Goal: Ask a question

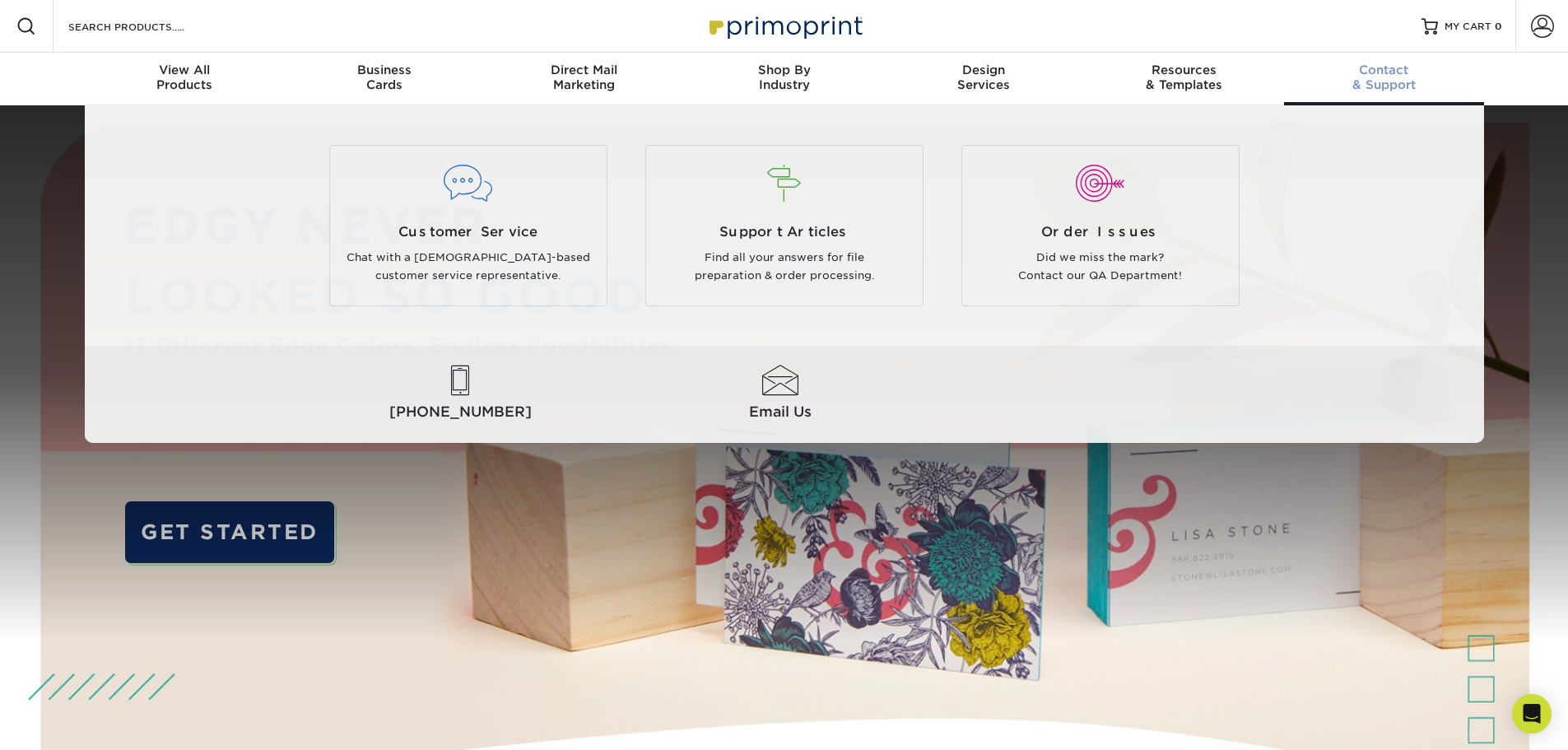
click at [1381, 66] on span "Contact" at bounding box center [1383, 69] width 200 height 15
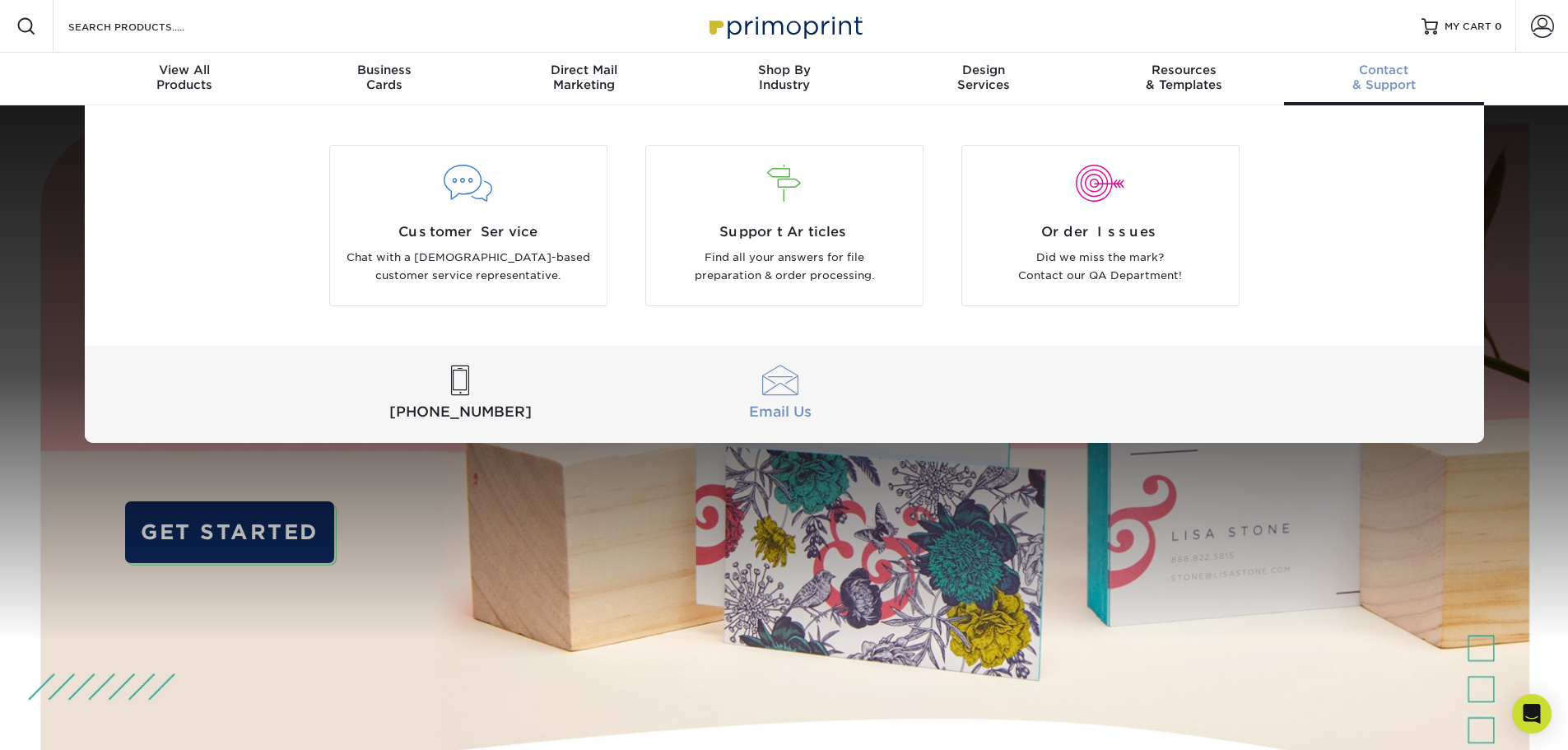
click at [791, 390] on div at bounding box center [780, 381] width 313 height 31
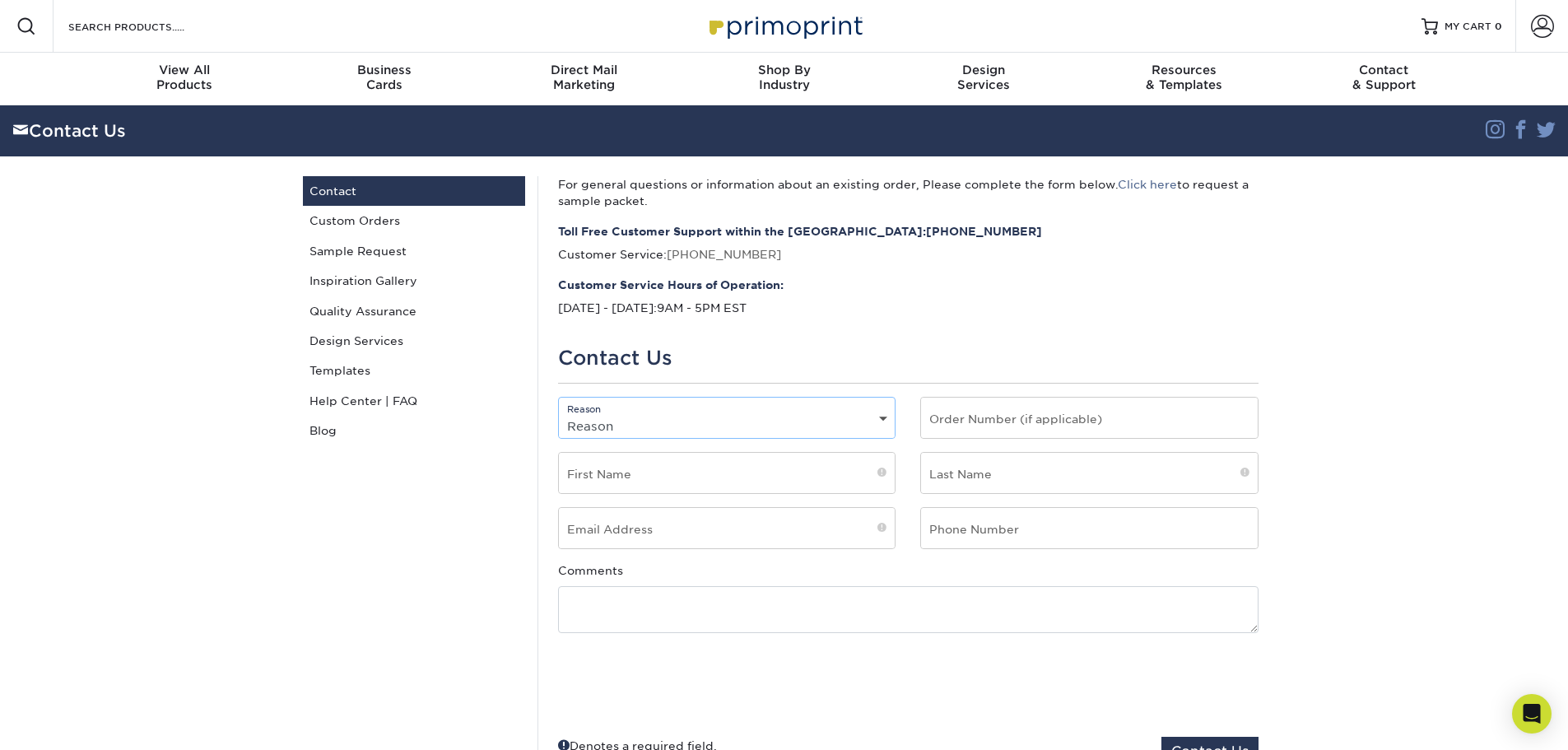
click at [695, 417] on select "Reason General File Preparation Order Status Online Design Issue with your prin…" at bounding box center [727, 425] width 337 height 24
select select "General"
click at [559, 414] on select "Reason General File Preparation Order Status Online Design Issue with your prin…" at bounding box center [727, 425] width 337 height 24
click at [722, 470] on input "text" at bounding box center [727, 473] width 337 height 40
type input "Holden"
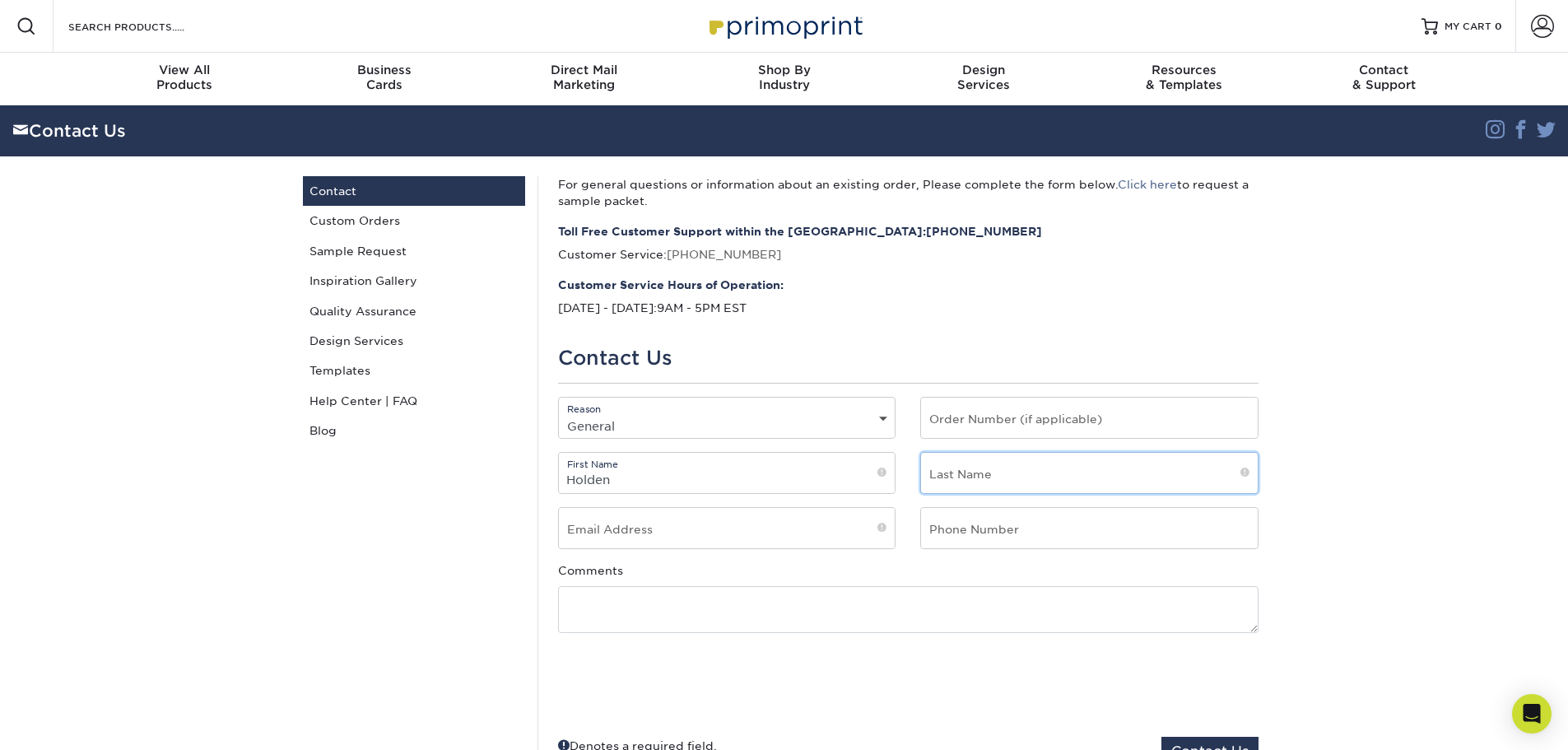
type input "[PERSON_NAME]"
type input "[EMAIL_ADDRESS][DOMAIN_NAME]"
type input "7048070195"
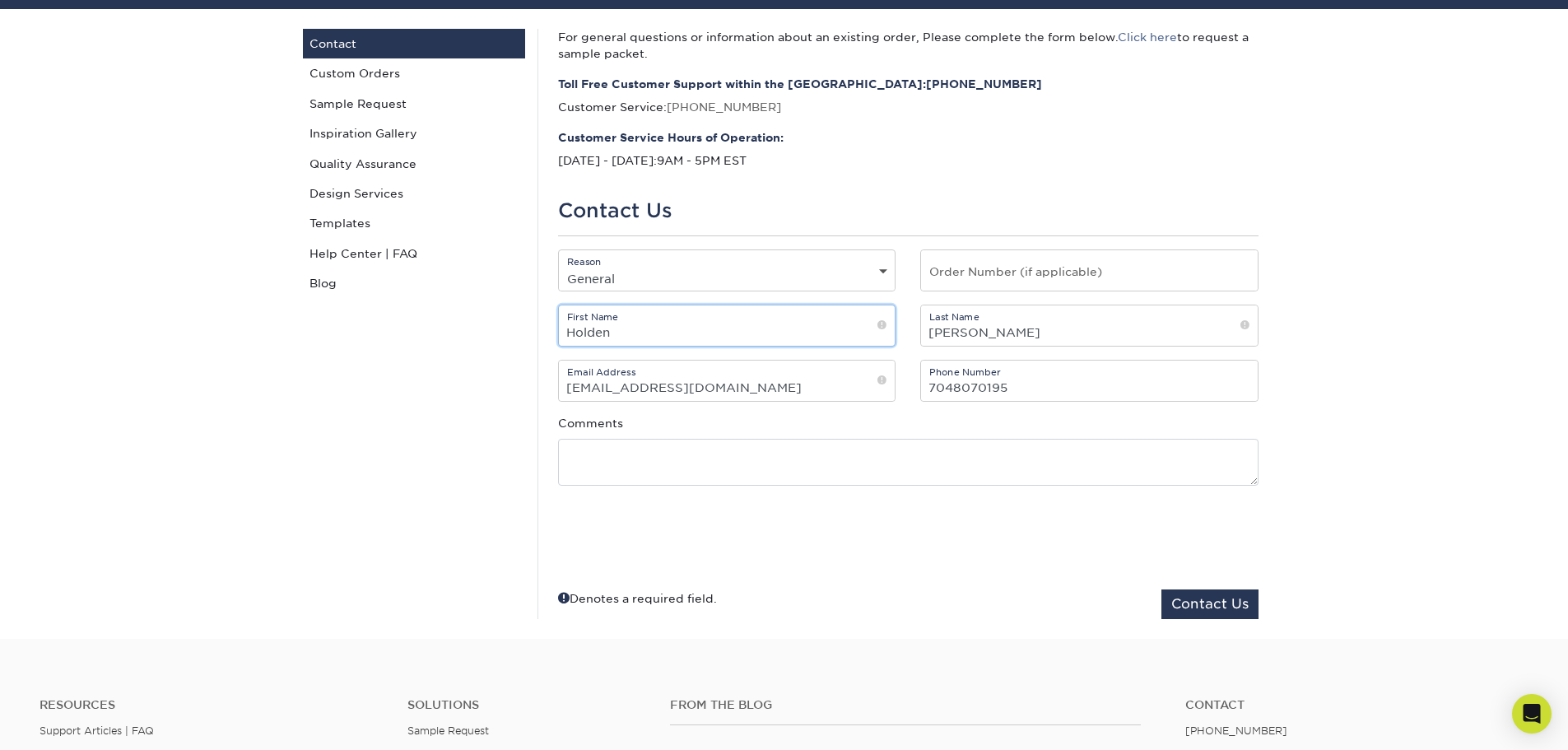
scroll to position [165, 0]
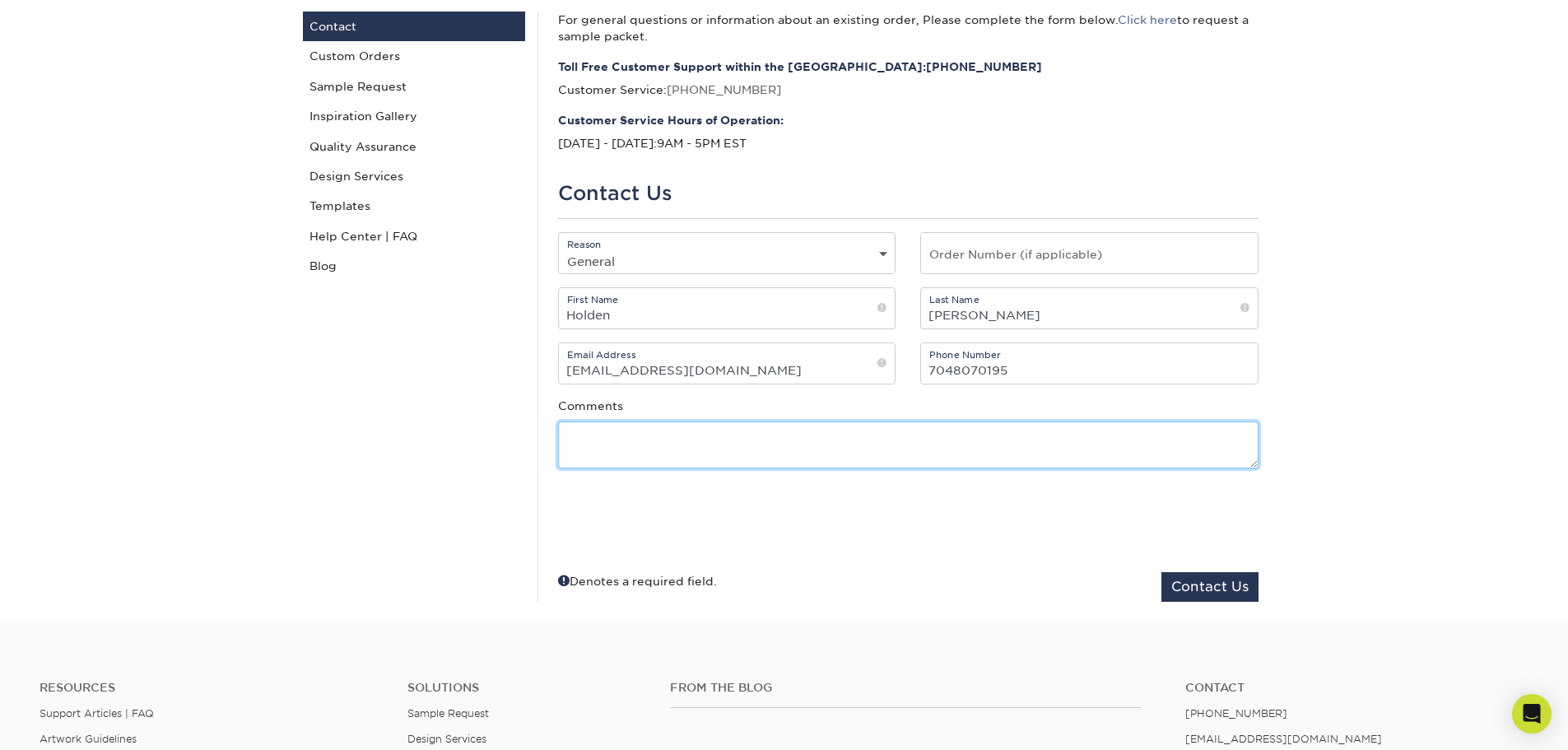
click at [634, 431] on textarea at bounding box center [908, 445] width 700 height 47
click at [850, 435] on textarea at bounding box center [908, 445] width 700 height 47
paste textarea "Hello, I hope you are doing well, last time we spoke was a few months ago and I…"
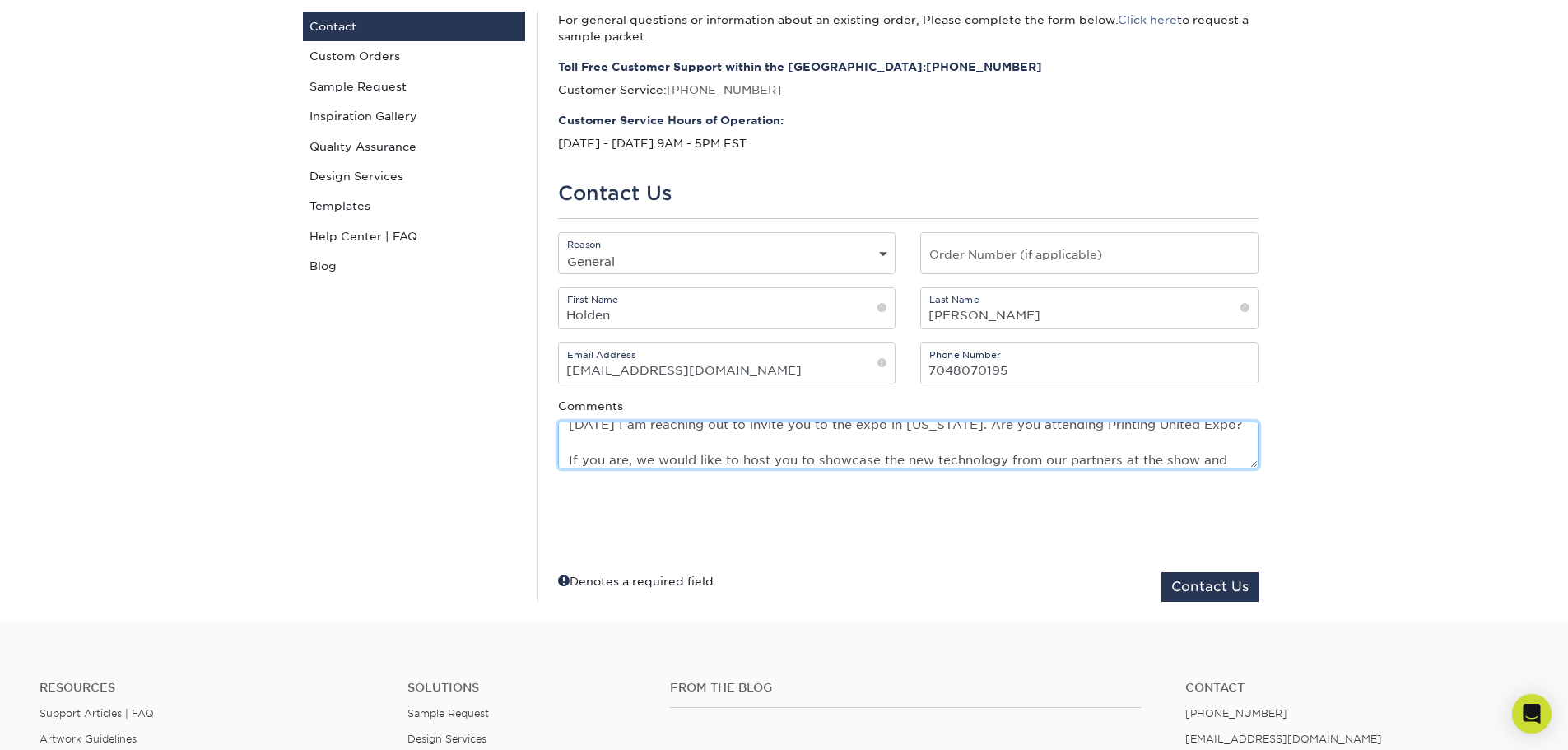
type textarea "Hello, I hope you are doing well, last time we spoke was a few months ago and I…"
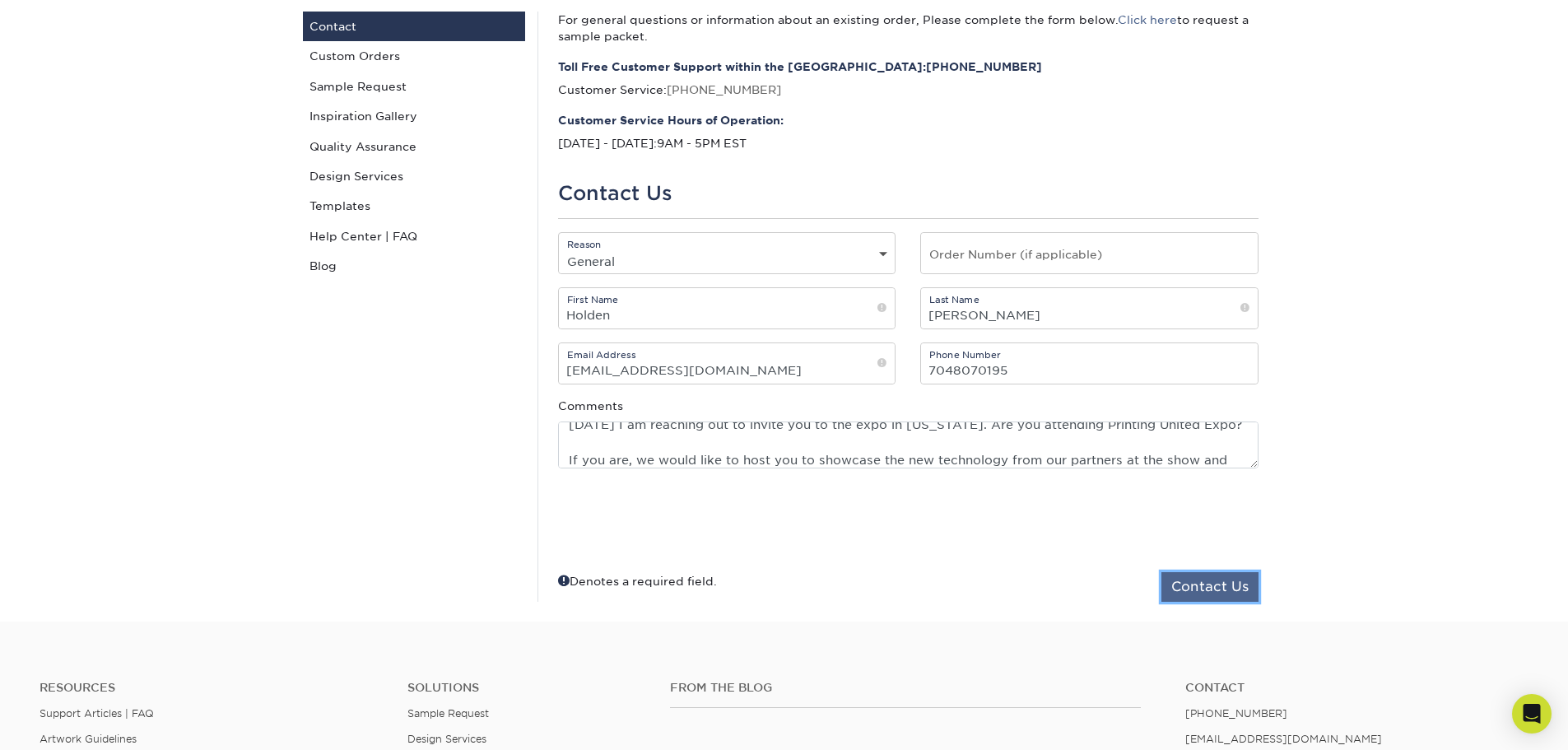
click at [1216, 591] on button "Contact Us" at bounding box center [1209, 587] width 97 height 30
